Goal: Transaction & Acquisition: Book appointment/travel/reservation

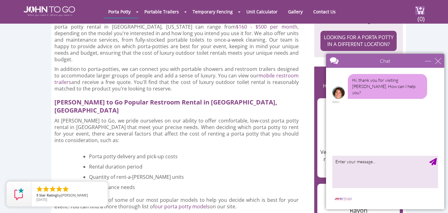
scroll to position [416, 0]
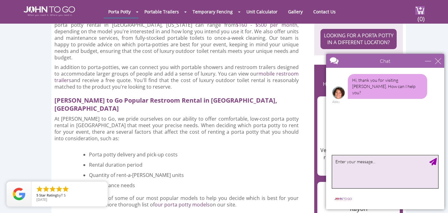
click at [372, 164] on textarea "type your message" at bounding box center [385, 172] width 106 height 33
type textarea "I would like a price quote for renting an outhouse please"
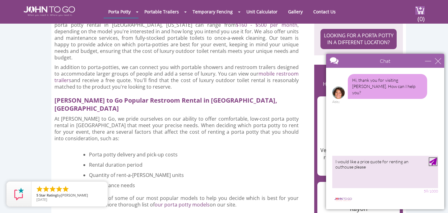
click at [435, 161] on div "Send Message" at bounding box center [433, 161] width 7 height 7
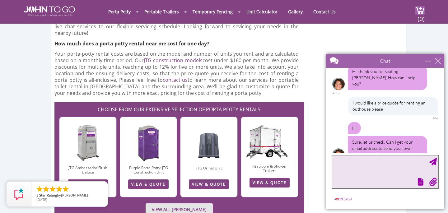
scroll to position [16, 0]
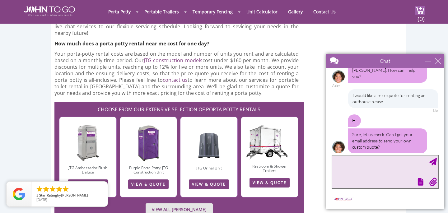
click at [355, 167] on textarea "type your message" at bounding box center [385, 172] width 106 height 33
type textarea "[EMAIL_ADDRESS][DOMAIN_NAME]"
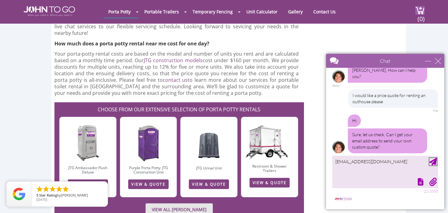
click at [432, 162] on div "Send Message" at bounding box center [433, 161] width 7 height 7
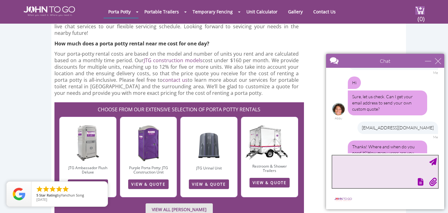
scroll to position [67, 0]
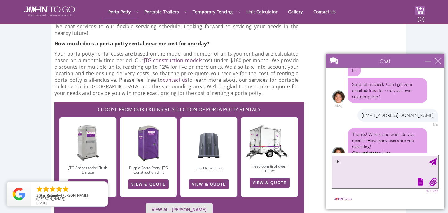
type textarea "t"
type textarea "This would be for a home and only approx 3-4 users"
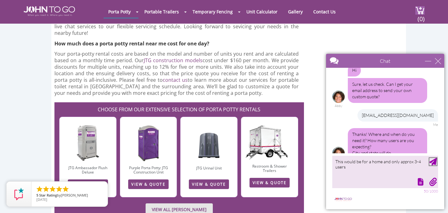
click at [435, 161] on div "Send Message" at bounding box center [433, 161] width 7 height 7
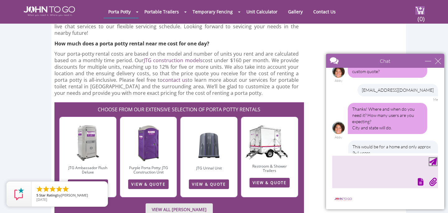
scroll to position [111, 0]
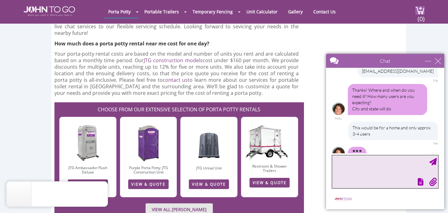
click at [346, 162] on textarea "type your message" at bounding box center [385, 172] width 106 height 33
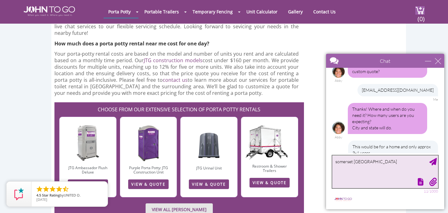
type textarea "somerset [GEOGRAPHIC_DATA]"
click at [434, 160] on div "Send Message" at bounding box center [433, 161] width 7 height 7
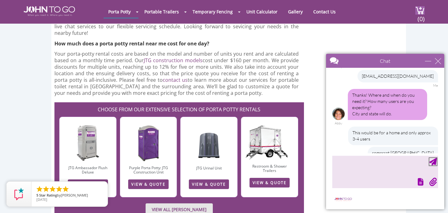
scroll to position [125, 0]
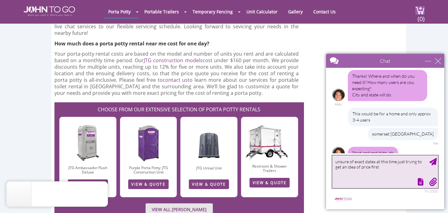
type textarea "unsure of exact dates at this time just trying to get an idea of price first"
click at [433, 162] on div "Send Message" at bounding box center [433, 161] width 7 height 7
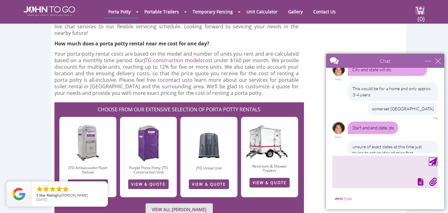
scroll to position [169, 0]
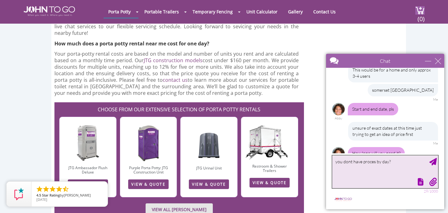
drag, startPoint x: 380, startPoint y: 162, endPoint x: 332, endPoint y: 161, distance: 47.7
click at [332, 161] on textarea "you dont have proces by day?" at bounding box center [385, 172] width 106 height 33
type textarea "Do you have price by day?"
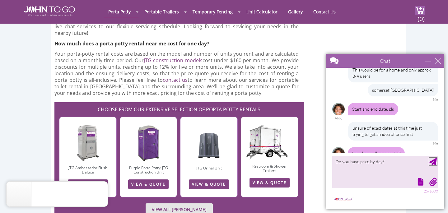
click at [431, 163] on div "Send Message" at bounding box center [433, 161] width 7 height 7
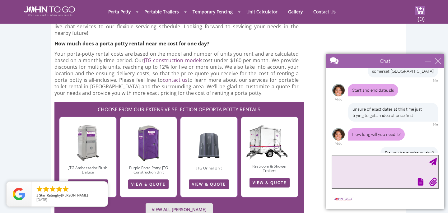
scroll to position [207, 0]
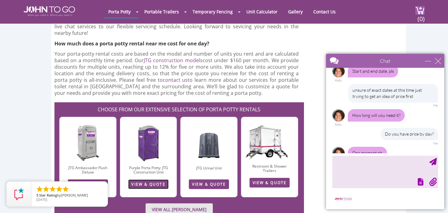
click at [143, 180] on link "VIEW & QUOTE" at bounding box center [148, 185] width 40 height 10
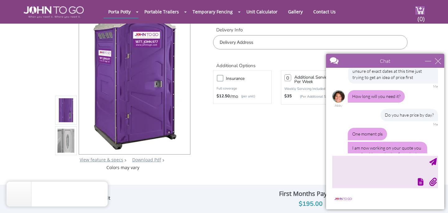
scroll to position [239, 0]
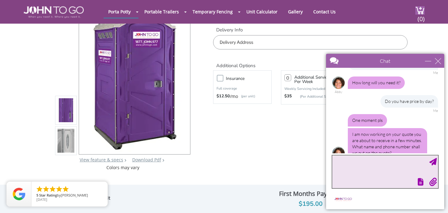
click at [361, 166] on textarea "type your message" at bounding box center [385, 172] width 106 height 33
type textarea "[PERSON_NAME]"
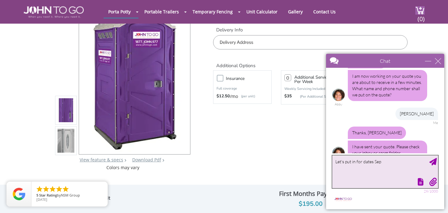
scroll to position [316, 0]
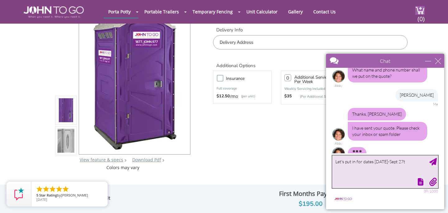
type textarea "Let's put in for dates [DATE]-[DATE]"
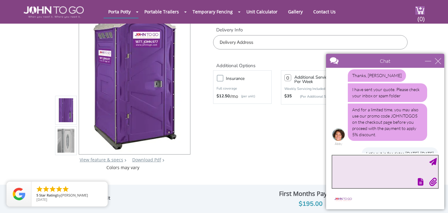
scroll to position [355, 0]
type textarea "I had to call my husband to get dates"
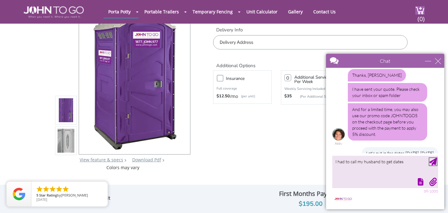
click at [435, 163] on div "Send Message" at bounding box center [433, 161] width 7 height 7
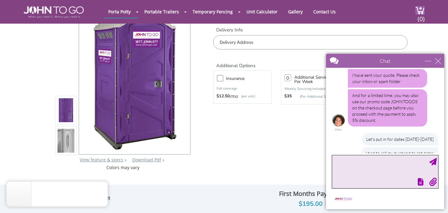
click at [394, 163] on textarea "type your message" at bounding box center [385, 172] width 106 height 33
type textarea "ok will check my email thanks"
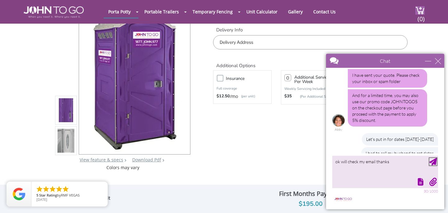
click at [433, 162] on div "Send Message" at bounding box center [433, 161] width 7 height 7
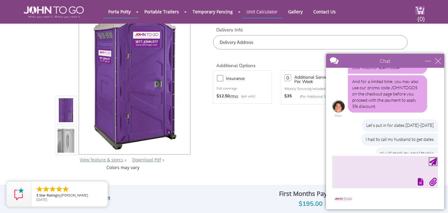
scroll to position [383, 0]
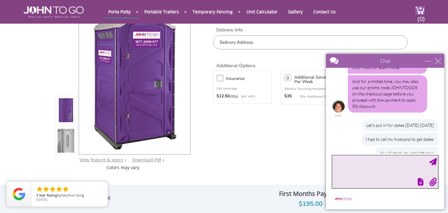
click at [358, 169] on textarea "type your message" at bounding box center [385, 172] width 106 height 33
type textarea "ok so its $203 daily?"
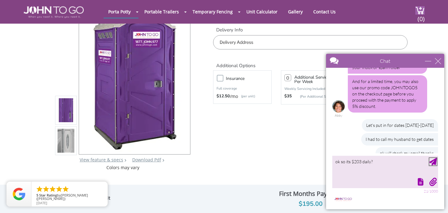
click at [435, 162] on div "Send Message" at bounding box center [433, 161] width 7 height 7
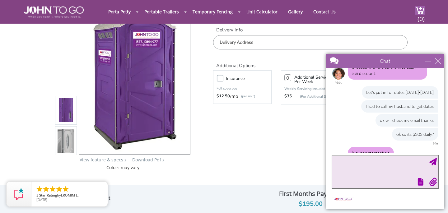
scroll to position [430, 0]
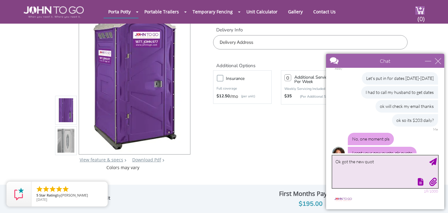
type textarea "Ok got the new quote"
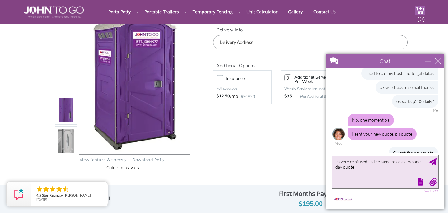
click at [337, 161] on textarea "im very confused its the same price as the one day quote" at bounding box center [385, 172] width 106 height 33
click at [359, 168] on textarea "I'm very confused its the same price as the one day quote" at bounding box center [385, 172] width 106 height 33
type textarea "I'm very confused its the same price as the one day quote."
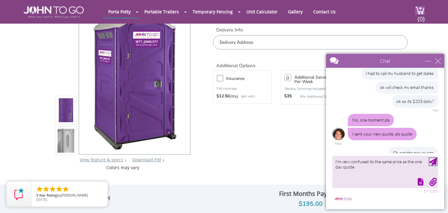
click at [434, 162] on div "Send Message" at bounding box center [433, 161] width 7 height 7
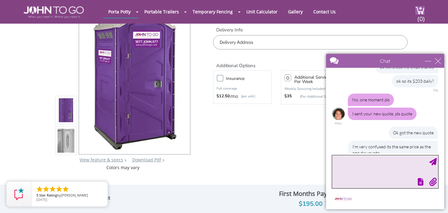
click at [357, 163] on textarea "type your message" at bounding box center [385, 172] width 106 height 33
type textarea "It is $224.00 for 2 weeks?"
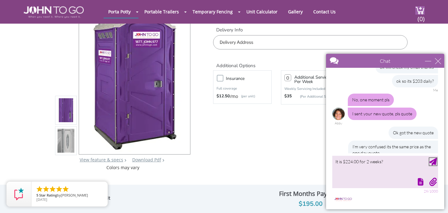
click at [435, 160] on div "Send Message" at bounding box center [433, 161] width 7 height 7
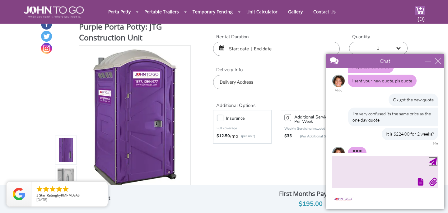
scroll to position [0, 0]
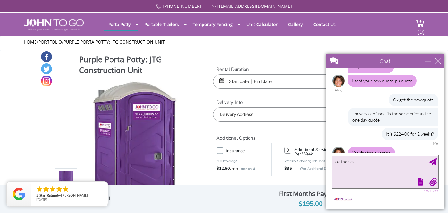
type textarea "ok thanks"
click at [435, 163] on div "Send Message" at bounding box center [433, 161] width 7 height 7
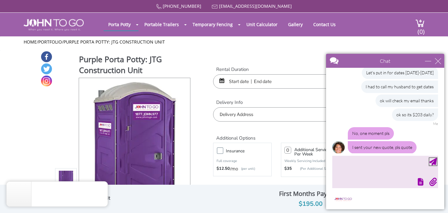
scroll to position [521, 0]
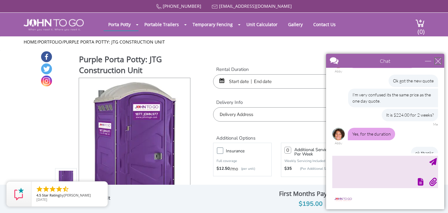
click at [439, 63] on div "close" at bounding box center [438, 61] width 6 height 6
type input "Continue Chat"
type input "End Chat"
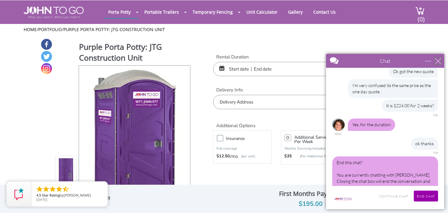
scroll to position [11, 0]
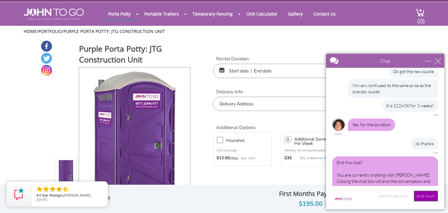
click at [432, 196] on input "End Chat" at bounding box center [426, 196] width 24 height 11
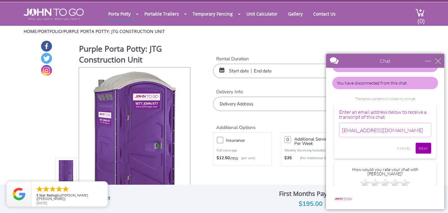
click at [439, 61] on div "close" at bounding box center [438, 61] width 6 height 6
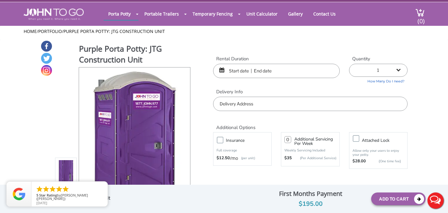
scroll to position [0, 0]
click at [272, 71] on input "text" at bounding box center [276, 71] width 127 height 14
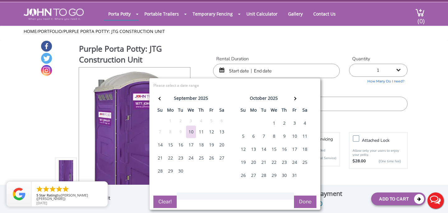
click at [224, 132] on div "13" at bounding box center [222, 132] width 10 height 12
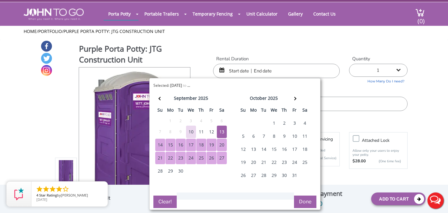
click at [221, 153] on div "27" at bounding box center [222, 158] width 10 height 12
type input "[DATE] to [DATE]"
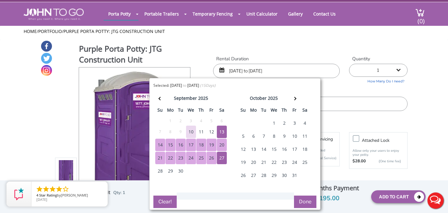
click at [346, 86] on div "Rental Duration [DATE] to [DATE] Quantity 1 2 (5% discount) 3 (8% discount) 4 (…" at bounding box center [311, 84] width 204 height 56
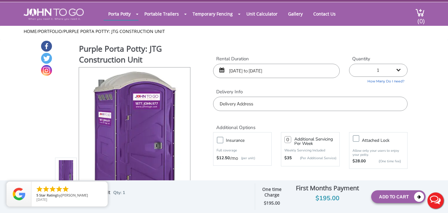
click at [257, 105] on input "text" at bounding box center [310, 104] width 195 height 14
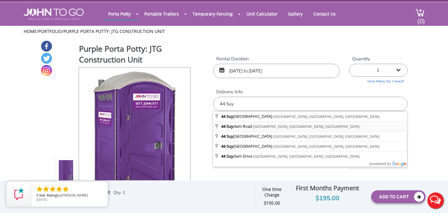
type input "[STREET_ADDRESS][PERSON_NAME]"
